Goal: Navigation & Orientation: Find specific page/section

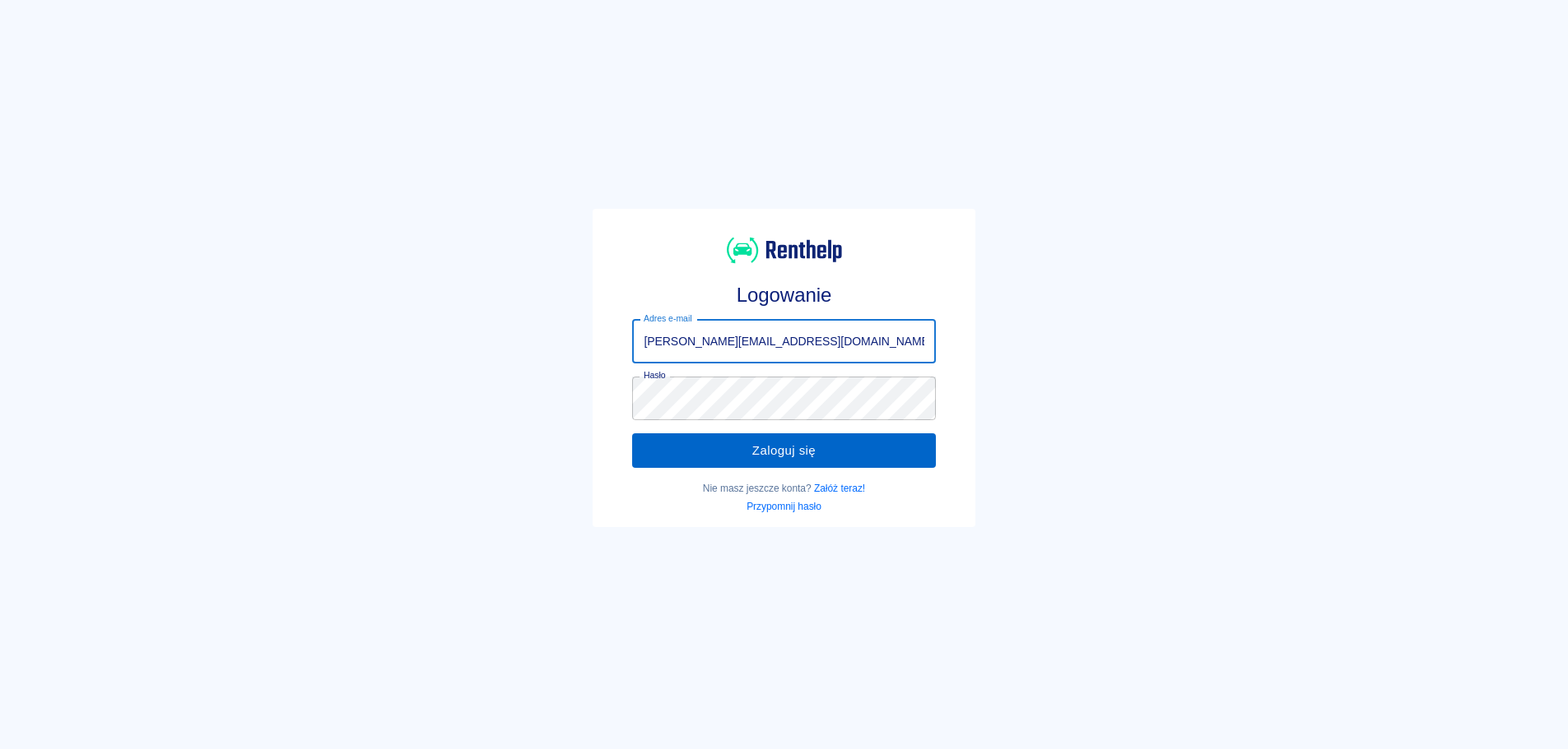
click at [796, 446] on button "Zaloguj się" at bounding box center [783, 451] width 303 height 35
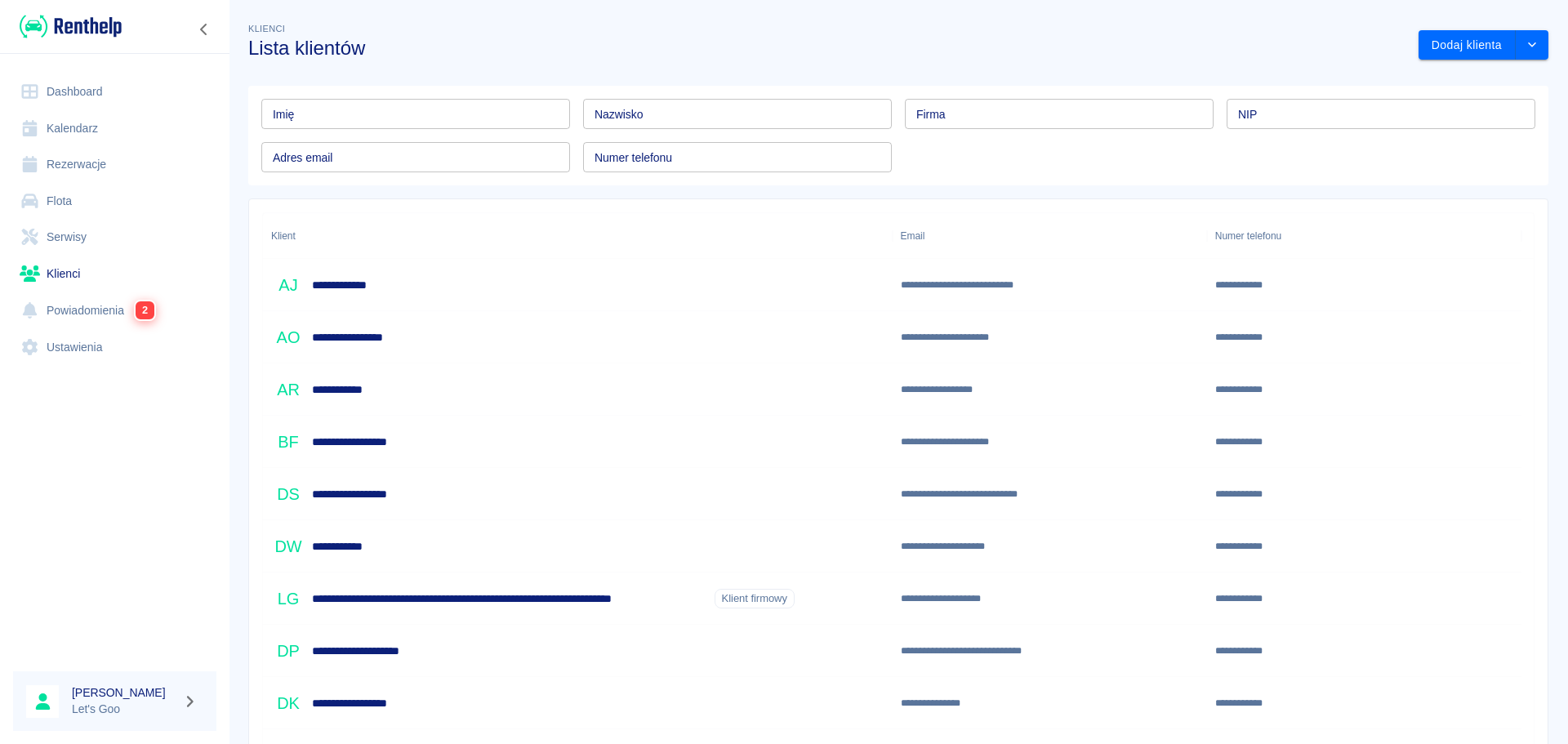
click at [102, 300] on link "Powiadomienia 2" at bounding box center [114, 310] width 203 height 37
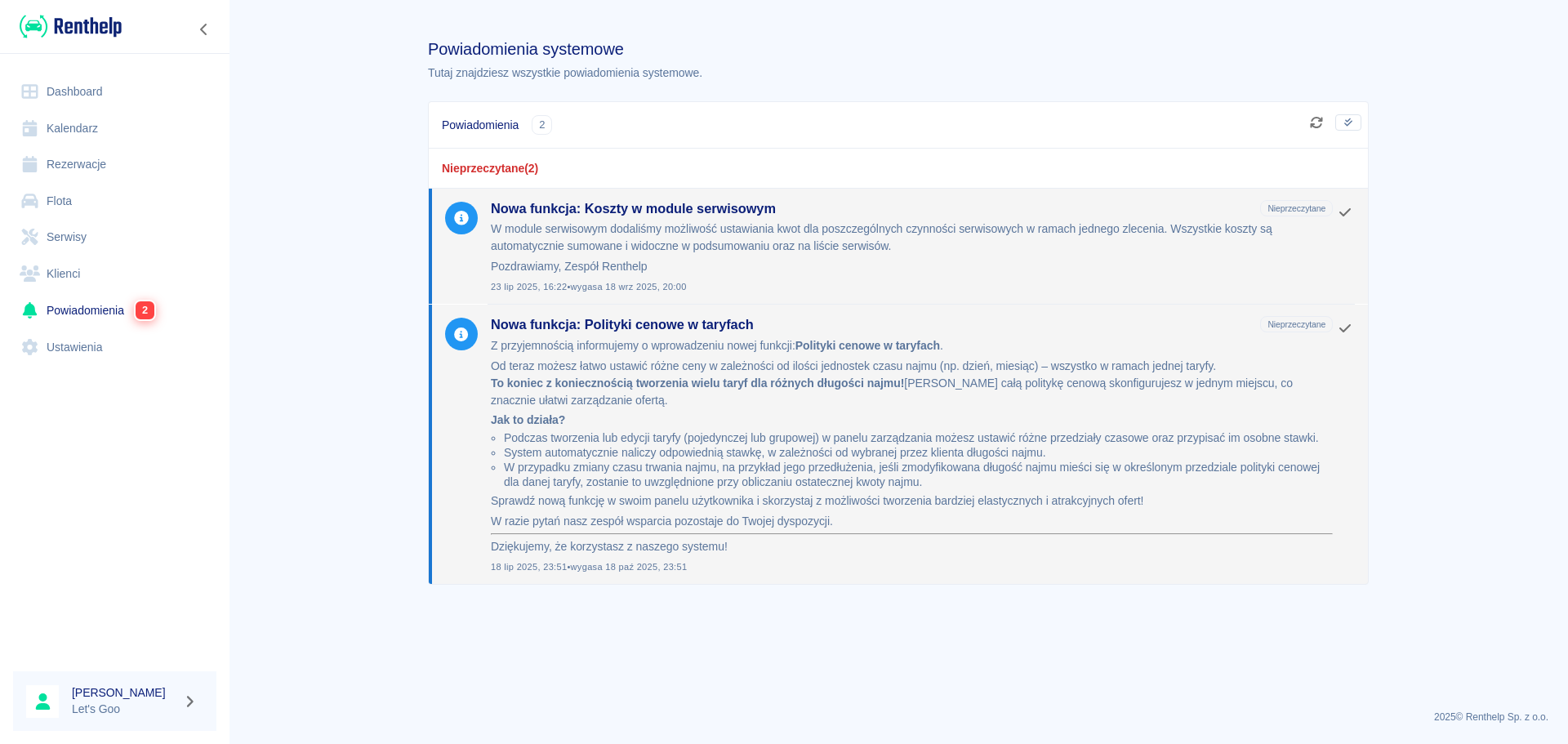
click at [71, 134] on link "Kalendarz" at bounding box center [114, 128] width 203 height 36
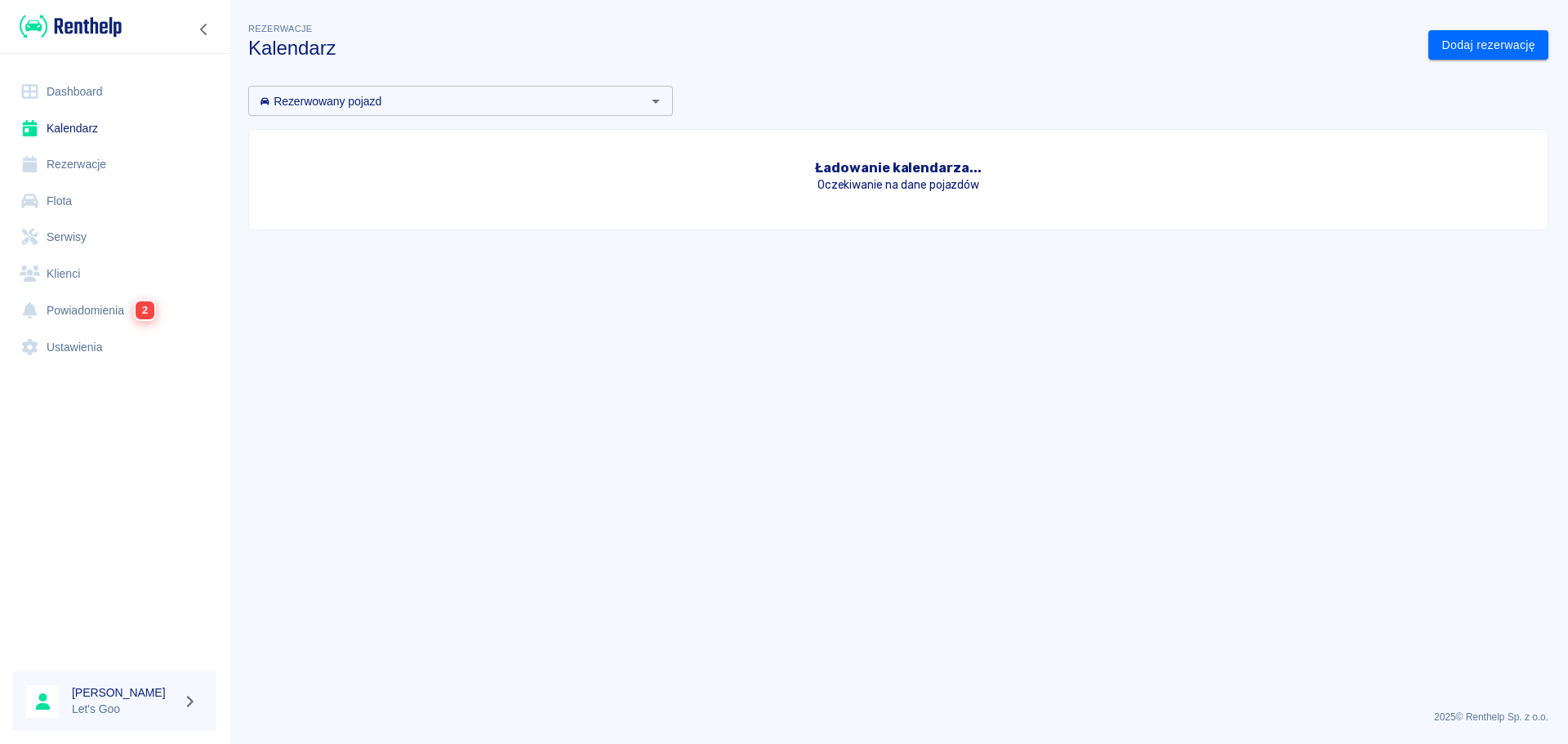
click at [66, 159] on link "Rezerwacje" at bounding box center [114, 164] width 203 height 36
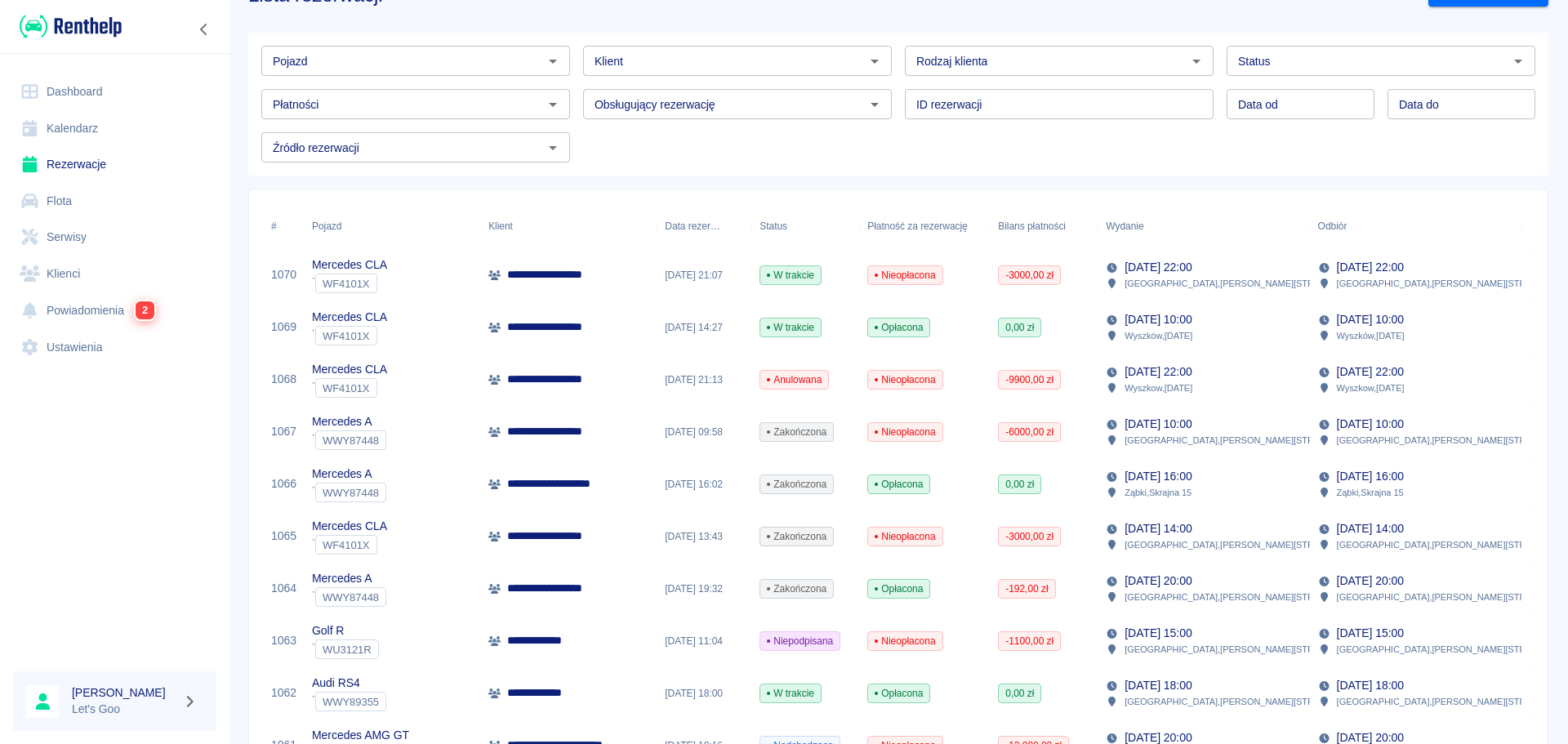
scroll to position [81, 0]
